Goal: Task Accomplishment & Management: Manage account settings

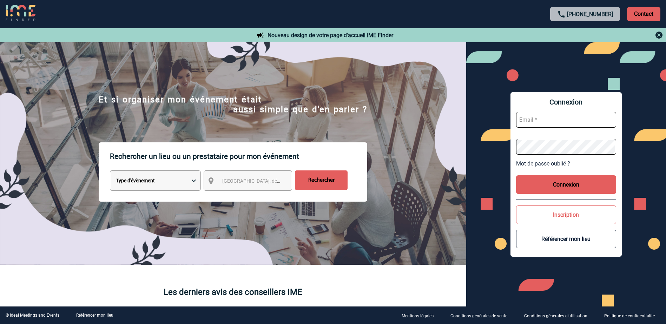
click at [563, 119] on input "text" at bounding box center [566, 120] width 100 height 16
drag, startPoint x: 554, startPoint y: 120, endPoint x: 505, endPoint y: 122, distance: 49.5
click at [505, 122] on div "Connexion [EMAIL_ADDRESS][DOMAIN_NAME] Mot de passe oublié ? Connexion Inscript…" at bounding box center [566, 174] width 200 height 265
type input "[EMAIL_ADDRESS][DOMAIN_NAME]"
click at [544, 188] on button "Connexion" at bounding box center [566, 184] width 100 height 19
